Goal: Task Accomplishment & Management: Use online tool/utility

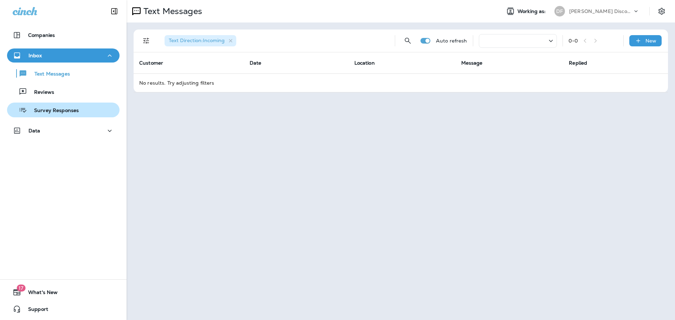
click at [57, 113] on p "Survey Responses" at bounding box center [53, 111] width 52 height 7
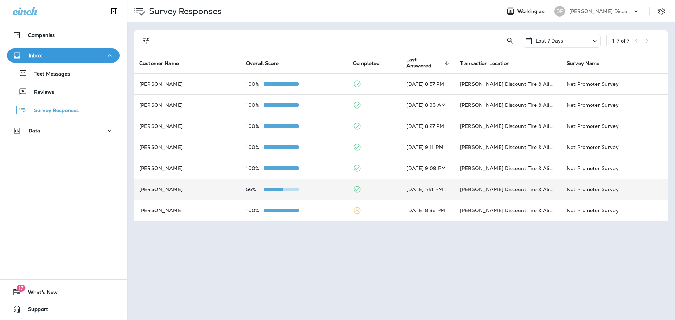
click at [153, 189] on td "[PERSON_NAME]" at bounding box center [187, 189] width 107 height 21
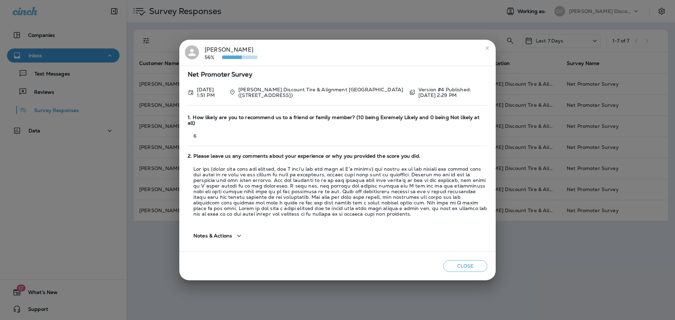
click at [486, 51] on icon "close" at bounding box center [487, 48] width 6 height 6
